Goal: Task Accomplishment & Management: Use online tool/utility

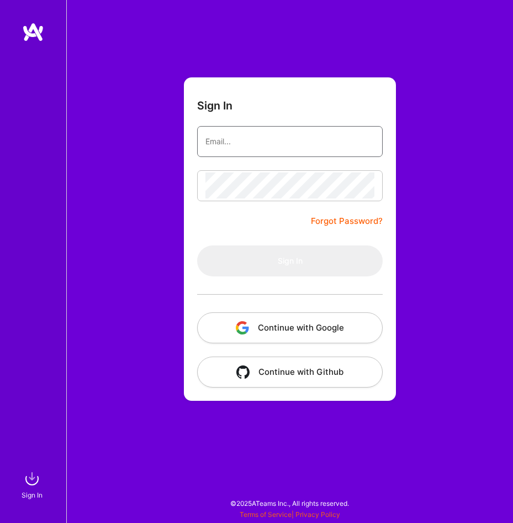
type input "[PERSON_NAME][EMAIL_ADDRESS][DOMAIN_NAME]"
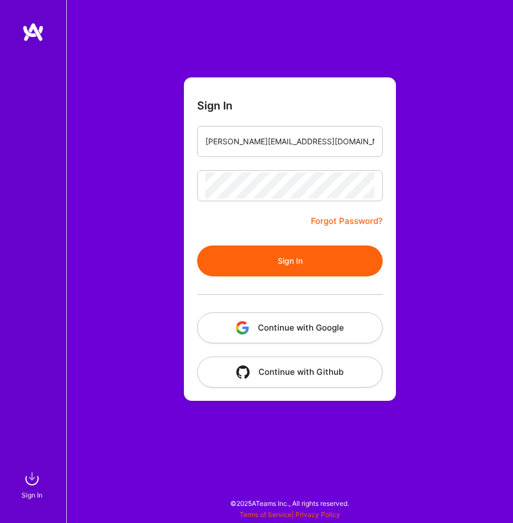
drag, startPoint x: 300, startPoint y: 255, endPoint x: 294, endPoint y: 254, distance: 6.3
click at [300, 255] on button "Sign In" at bounding box center [290, 260] width 186 height 31
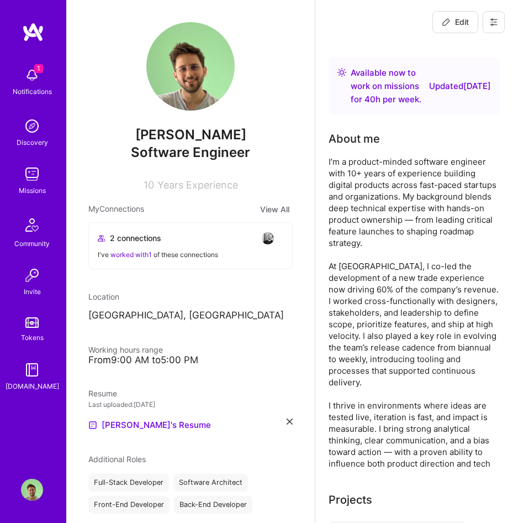
drag, startPoint x: 27, startPoint y: 95, endPoint x: 30, endPoint y: 79, distance: 16.4
click at [27, 93] on div "Notifications" at bounding box center [32, 91] width 39 height 11
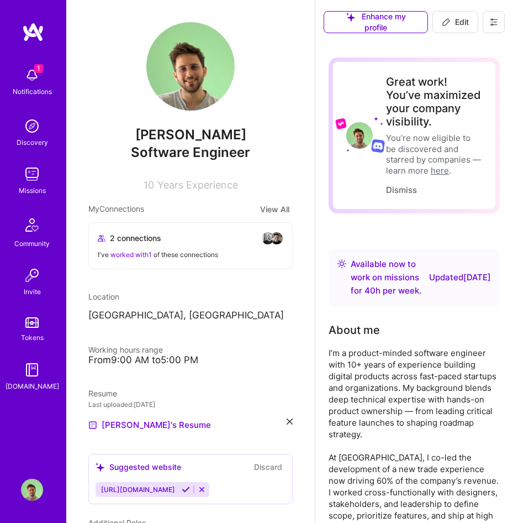
click at [39, 174] on img at bounding box center [32, 174] width 22 height 22
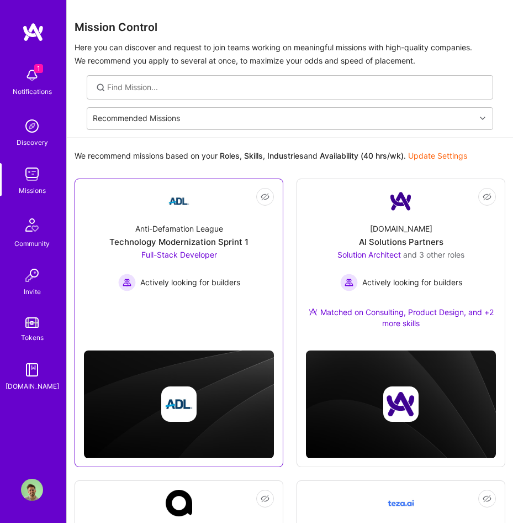
click at [213, 213] on link "Not Interested Anti-Defamation League Technology Modernization Sprint 1 Full-St…" at bounding box center [179, 253] width 190 height 130
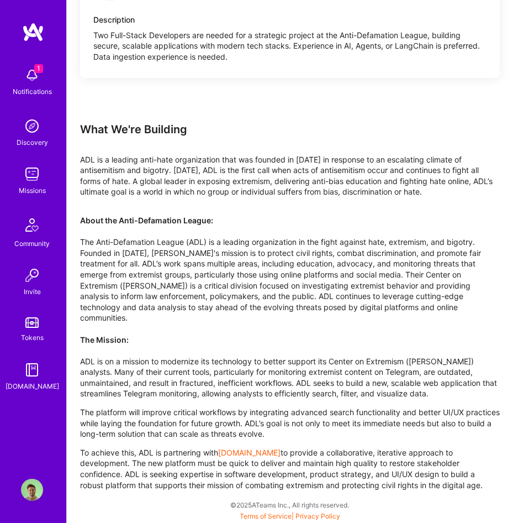
scroll to position [1077, 0]
